Goal: Check status: Check status

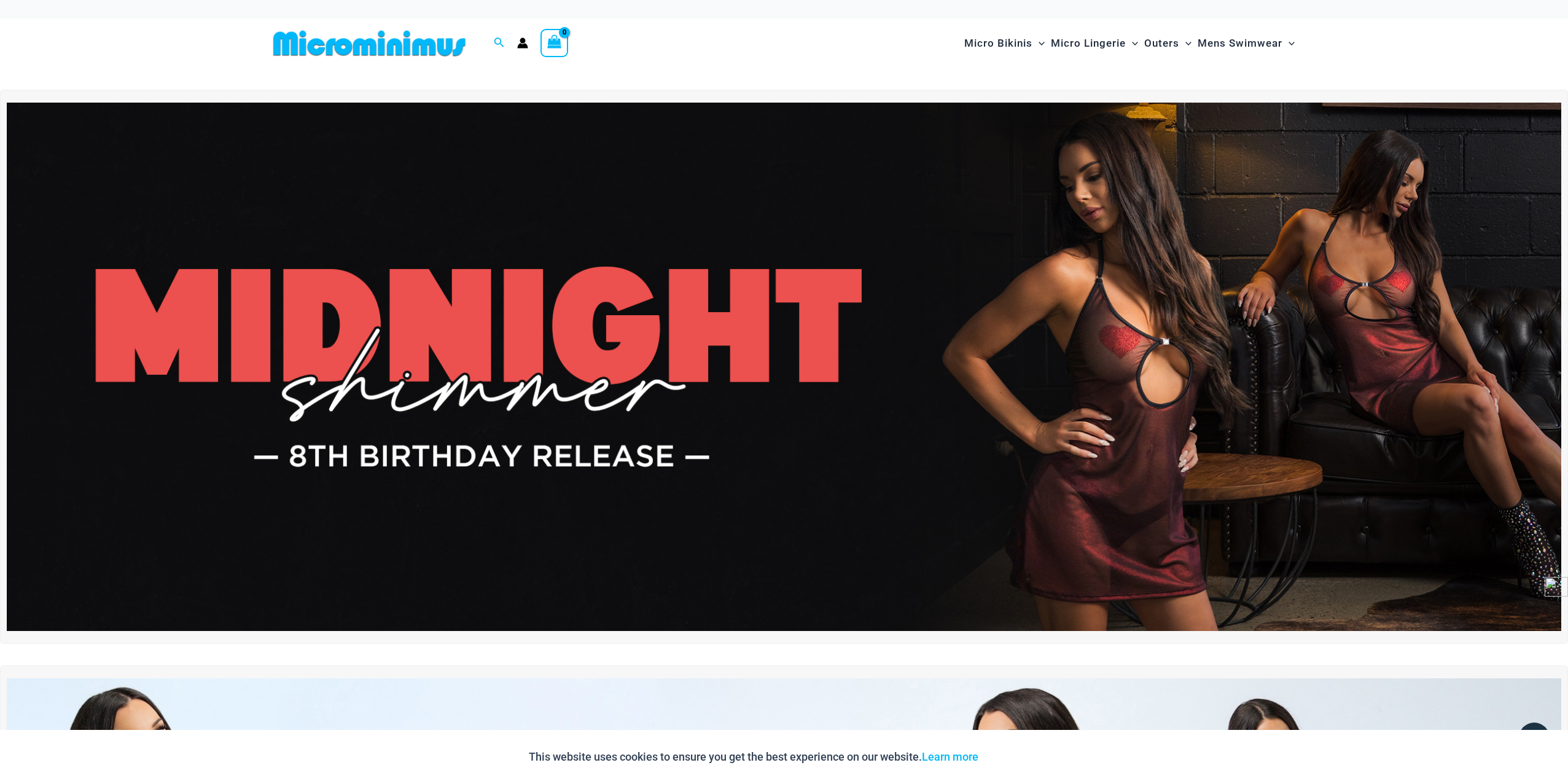
click at [525, 45] on icon "Account icon link" at bounding box center [522, 45] width 10 height 5
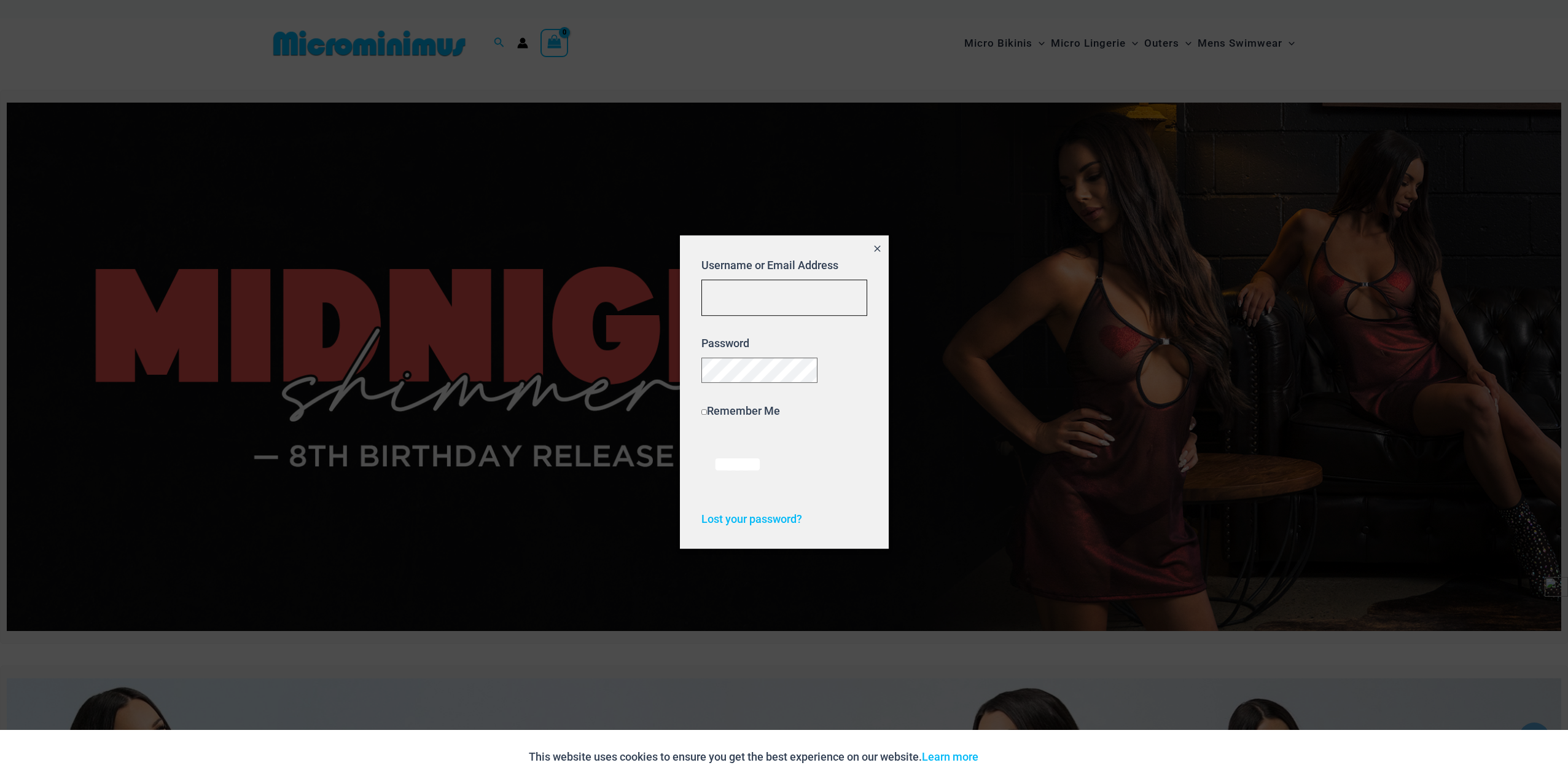
click at [729, 292] on input "Username or Email Address" at bounding box center [784, 297] width 166 height 36
type input "**********"
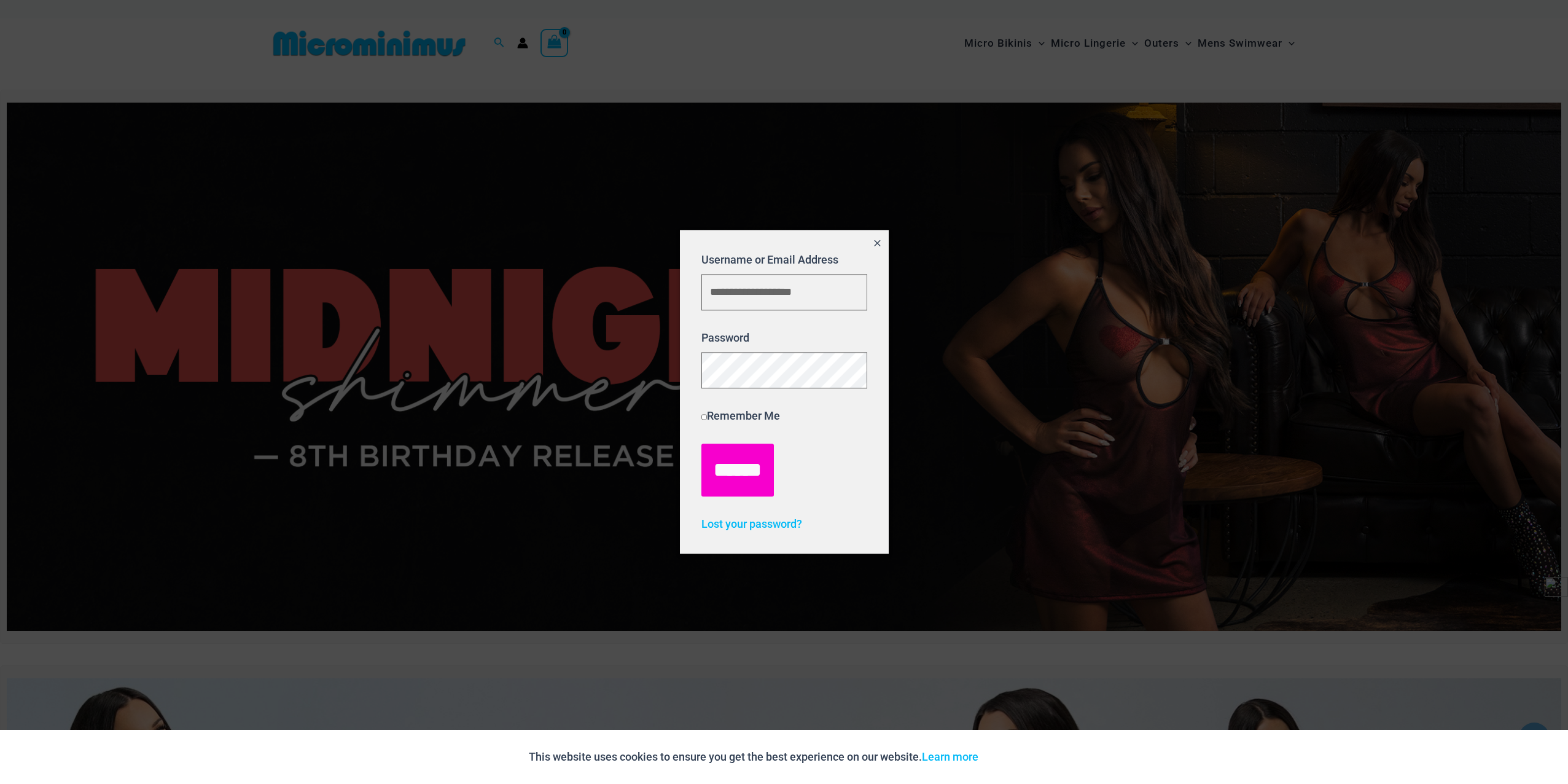
click at [740, 467] on input "******" at bounding box center [738, 470] width 73 height 53
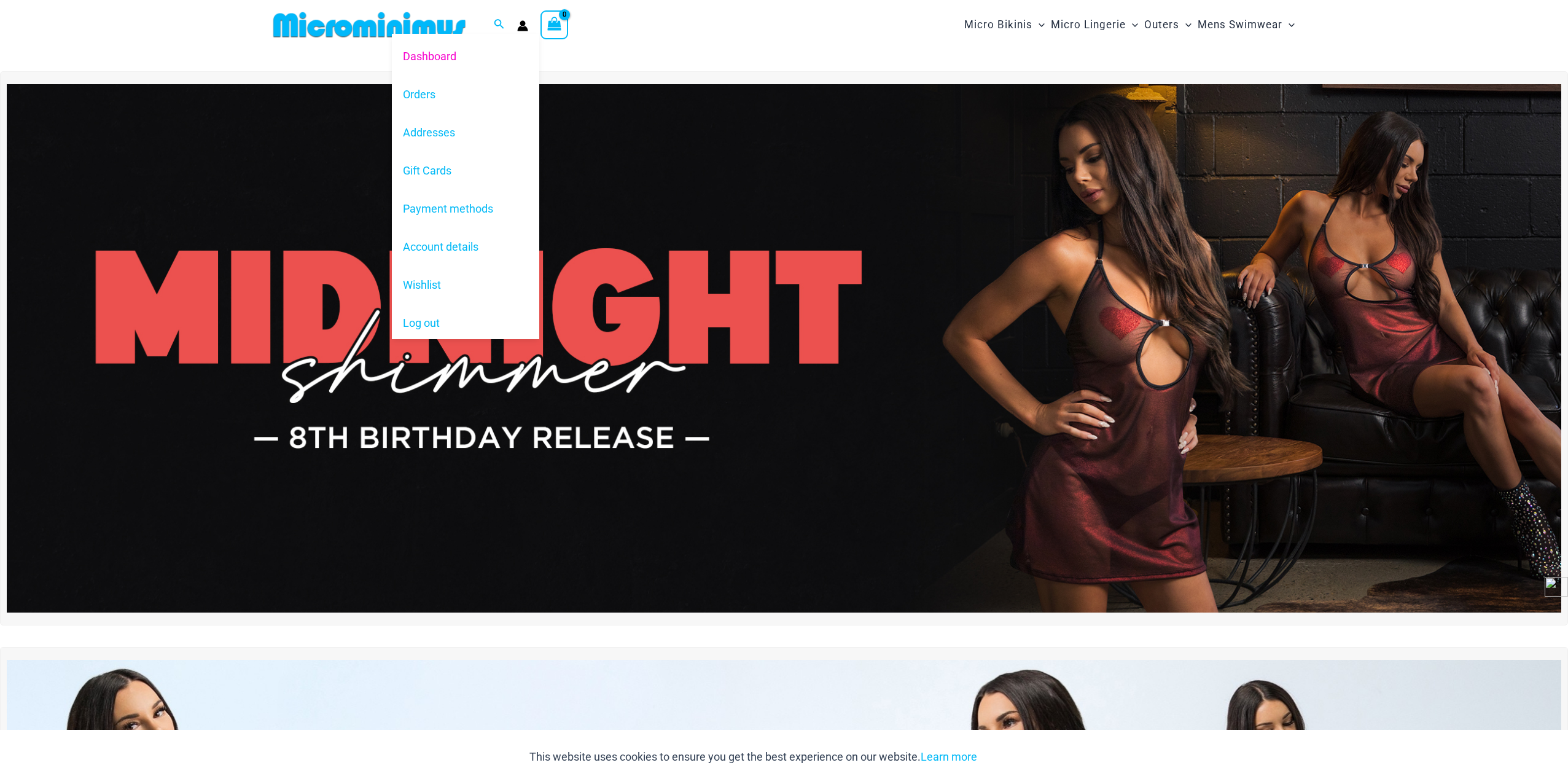
click at [519, 26] on icon "Account icon link" at bounding box center [522, 27] width 10 height 5
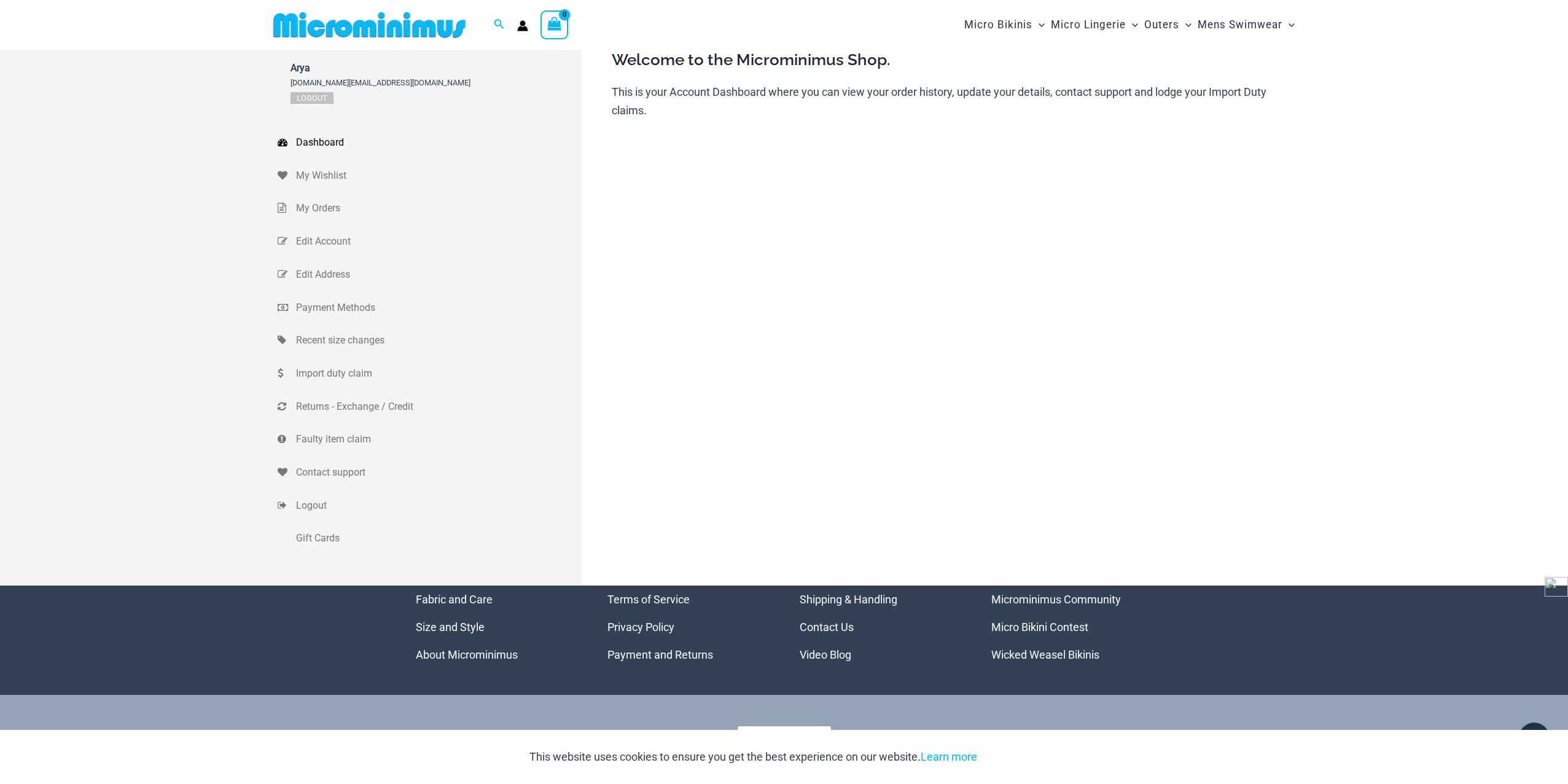
click at [668, 295] on div "Arya arya.mm@hotmail.com Logout Dashboard My Wishlist My Orders Edit Account Ed…" at bounding box center [784, 317] width 1013 height 536
click at [320, 211] on span "My Orders" at bounding box center [437, 208] width 283 height 18
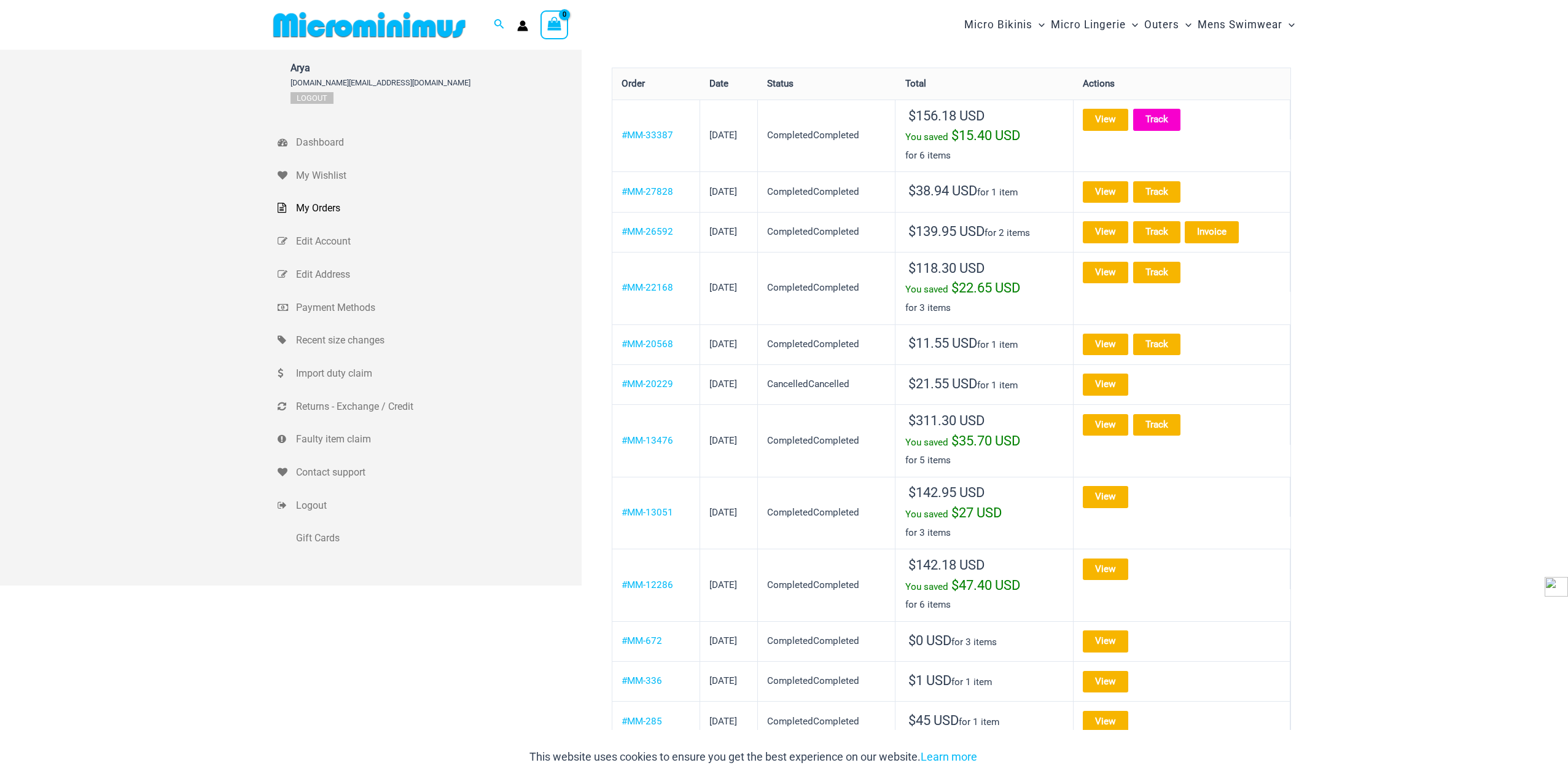
click at [1181, 118] on link "Track" at bounding box center [1157, 120] width 47 height 22
click at [1181, 122] on link "Track" at bounding box center [1157, 120] width 47 height 22
click at [325, 98] on link "Logout" at bounding box center [311, 97] width 43 height 12
click at [1121, 121] on link "View" at bounding box center [1105, 120] width 45 height 22
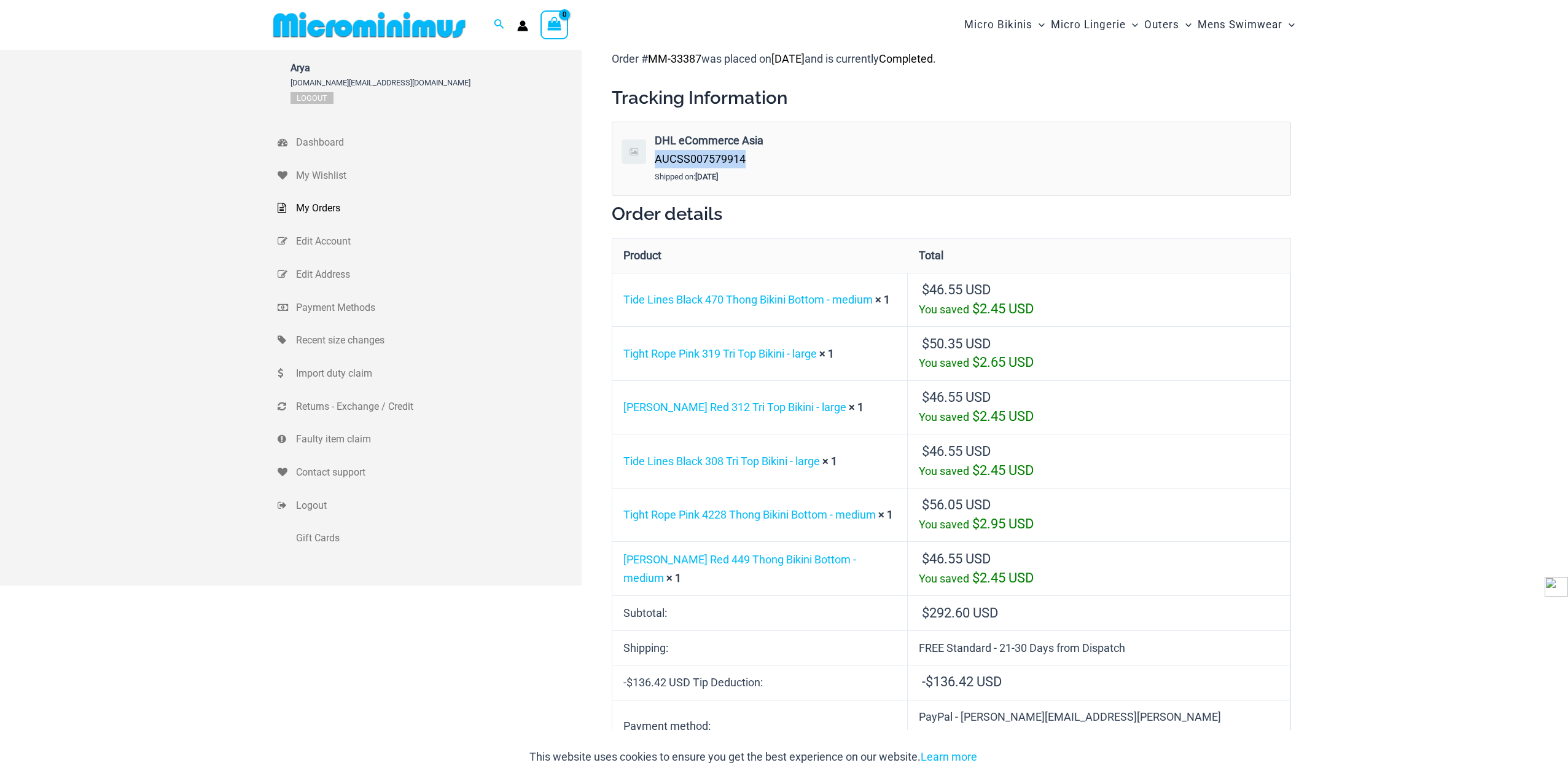
drag, startPoint x: 745, startPoint y: 160, endPoint x: 655, endPoint y: 159, distance: 90.0
click at [655, 159] on span "AUCSS007579914" at bounding box center [700, 158] width 91 height 13
copy span "AUCSS007579914"
click at [814, 216] on h2 "Order details" at bounding box center [951, 214] width 679 height 24
click at [277, 585] on div "Arya [DOMAIN_NAME][EMAIL_ADDRESS][DOMAIN_NAME] Logout Dashboard My Wishlist My …" at bounding box center [429, 317] width 304 height 536
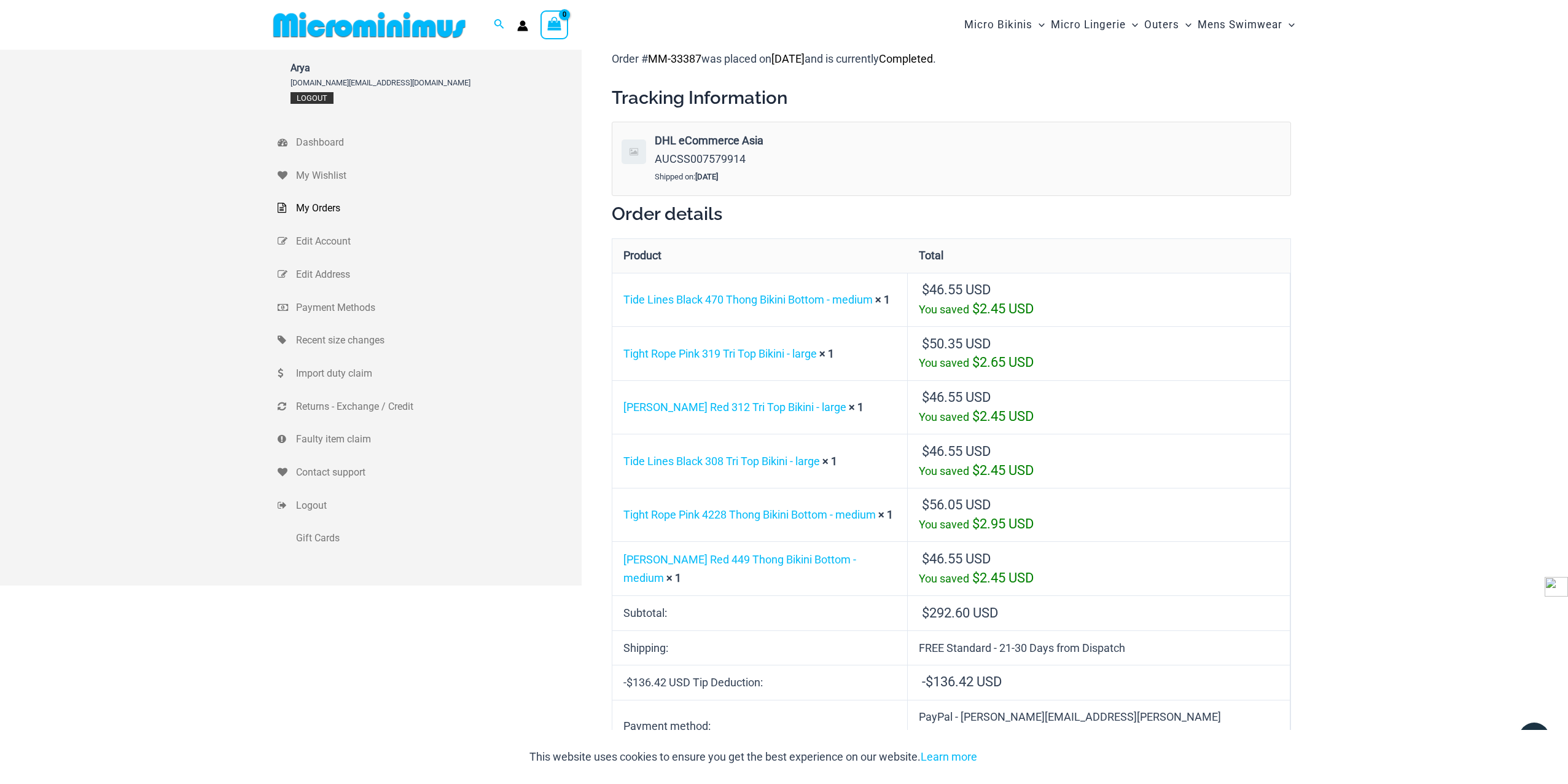
click at [314, 98] on link "Logout" at bounding box center [311, 97] width 43 height 12
